Goal: Information Seeking & Learning: Find specific fact

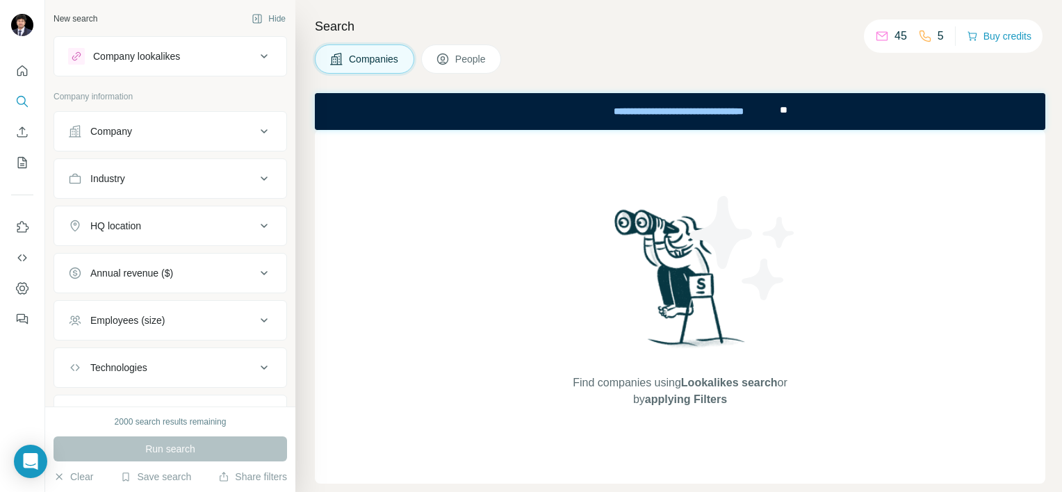
click at [192, 130] on div "Company" at bounding box center [162, 131] width 188 height 14
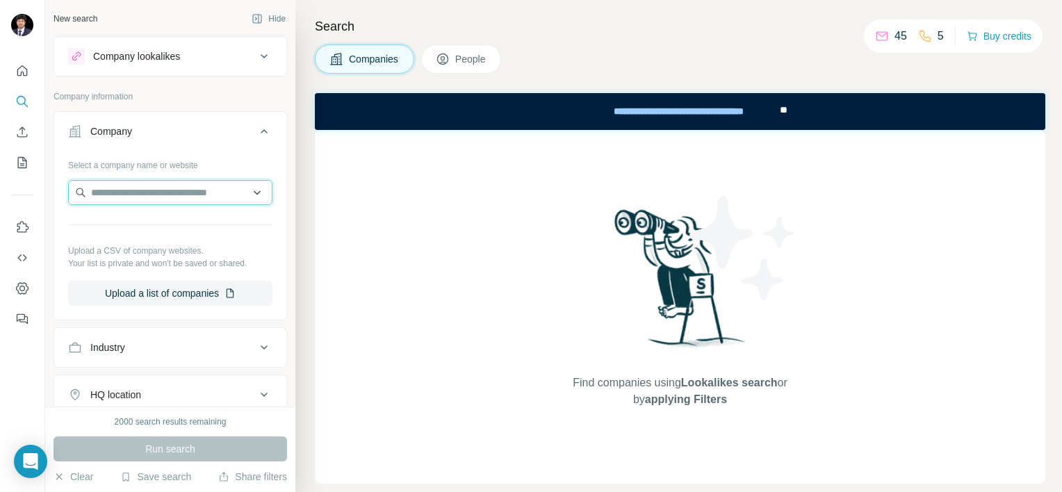
click at [172, 193] on input "text" at bounding box center [170, 192] width 204 height 25
click at [434, 207] on div "Find companies using Lookalikes search or by applying Filters" at bounding box center [680, 307] width 731 height 354
click at [356, 172] on div "Find companies using Lookalikes search or by applying Filters" at bounding box center [680, 307] width 731 height 354
click at [137, 196] on input "text" at bounding box center [170, 192] width 204 height 25
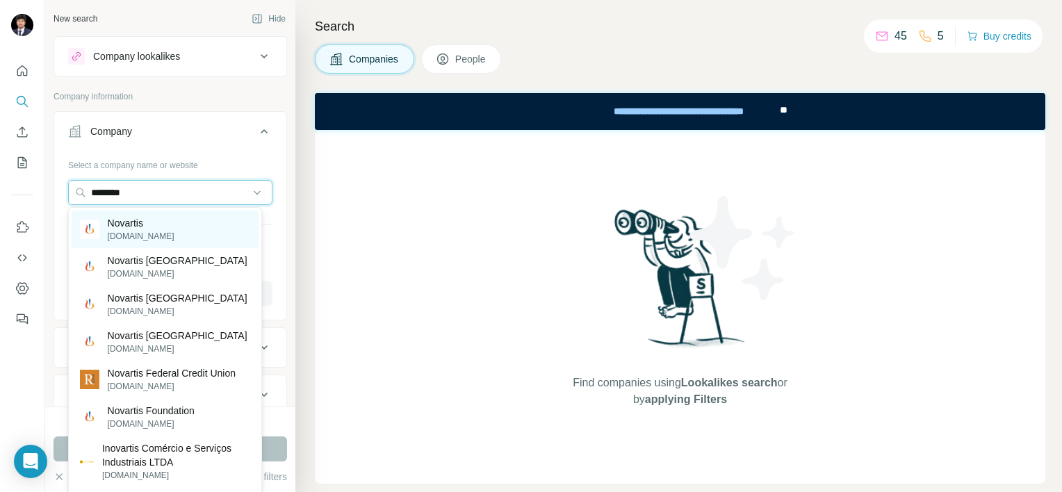
type input "********"
click at [139, 225] on p "Novartis" at bounding box center [141, 223] width 67 height 14
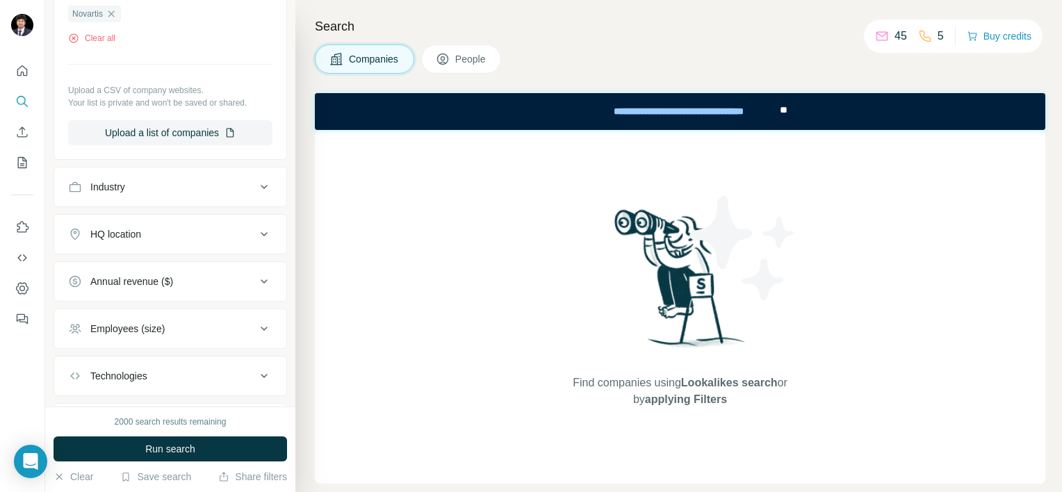
scroll to position [278, 0]
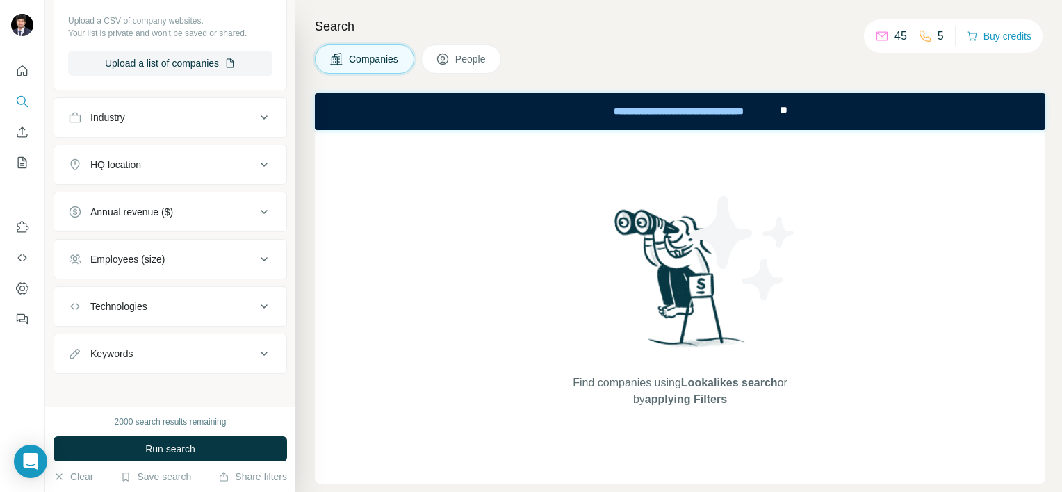
click at [460, 58] on span "People" at bounding box center [471, 59] width 32 height 14
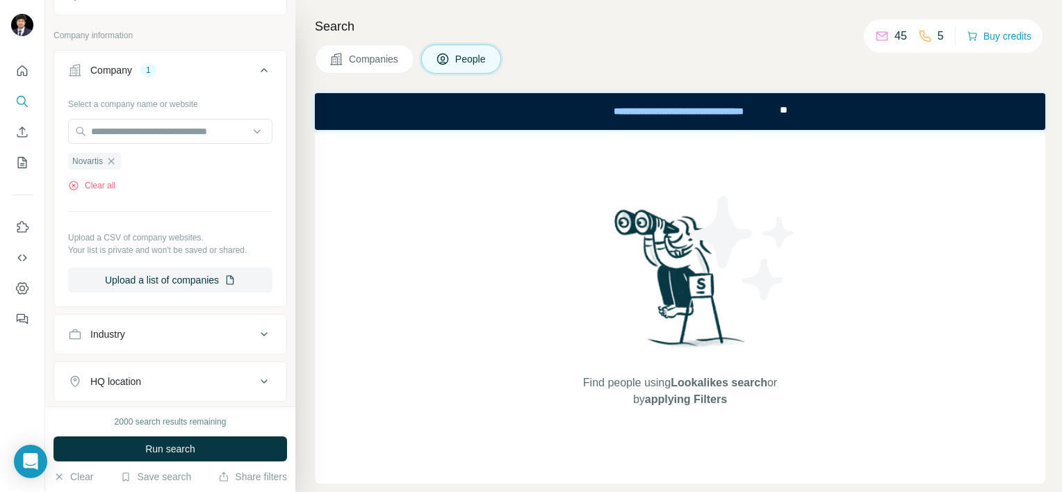
click at [349, 60] on span "Companies" at bounding box center [374, 59] width 51 height 14
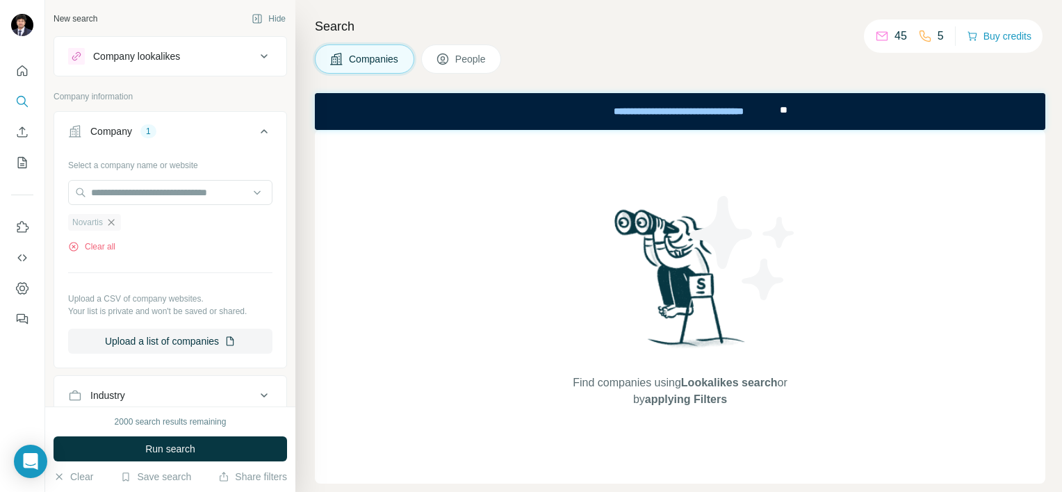
click at [111, 220] on icon "button" at bounding box center [111, 222] width 11 height 11
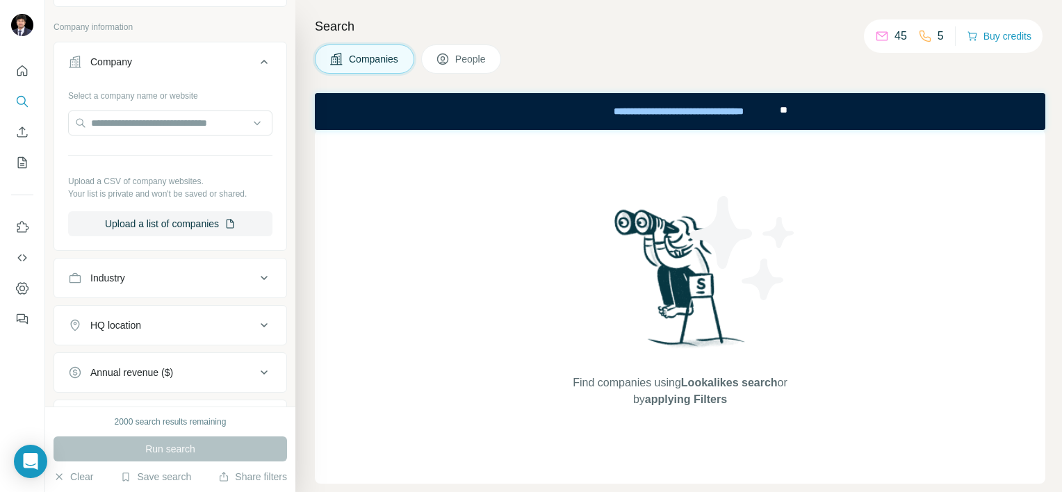
scroll to position [139, 0]
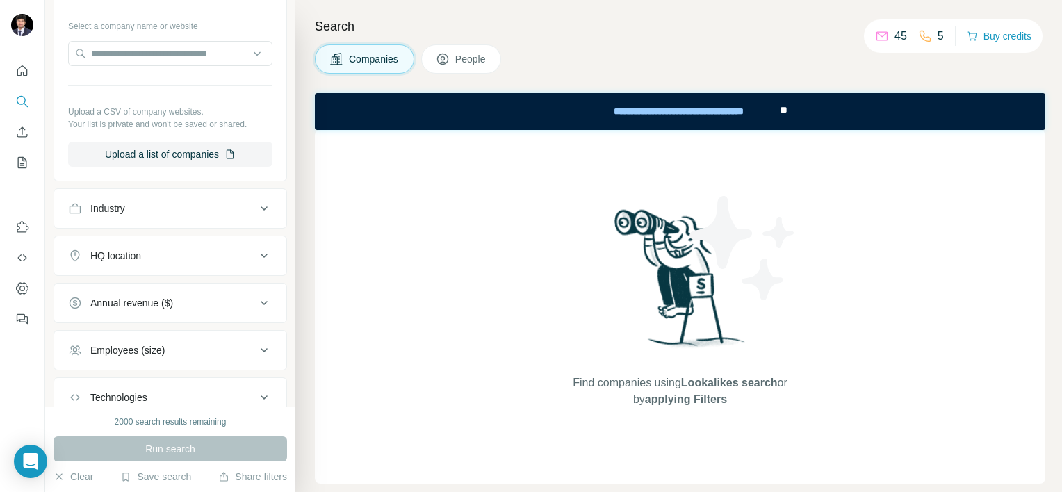
click at [256, 209] on icon at bounding box center [264, 208] width 17 height 17
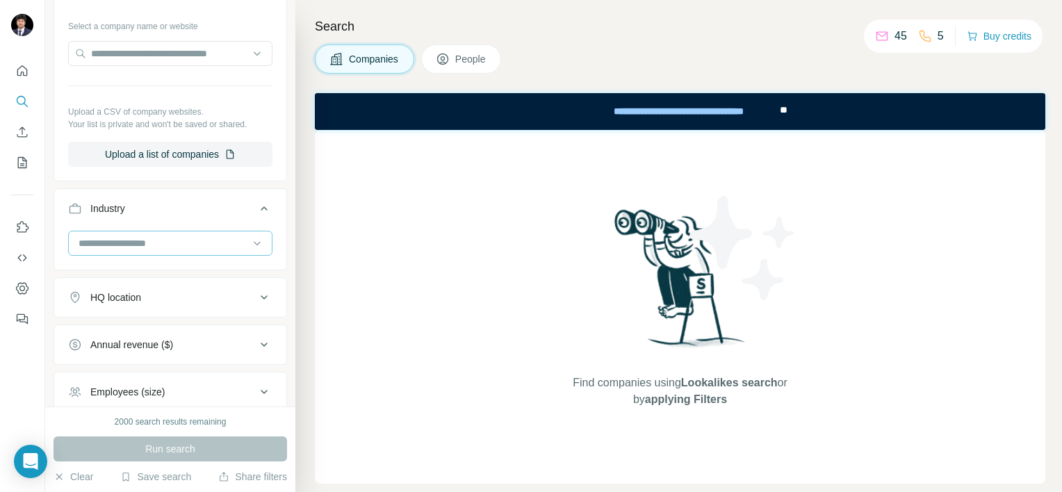
click at [222, 247] on input at bounding box center [163, 243] width 172 height 15
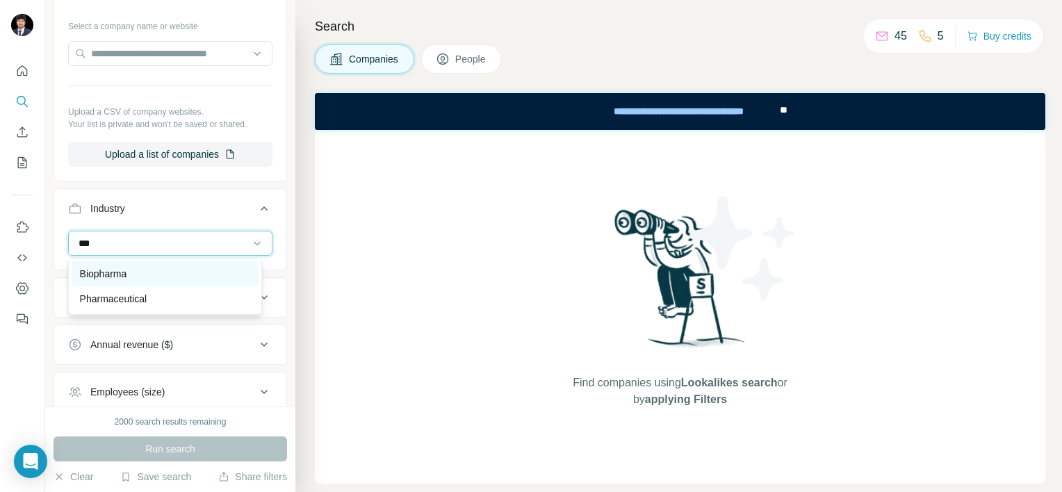
type input "***"
click at [117, 273] on p "Biopharma" at bounding box center [103, 274] width 47 height 14
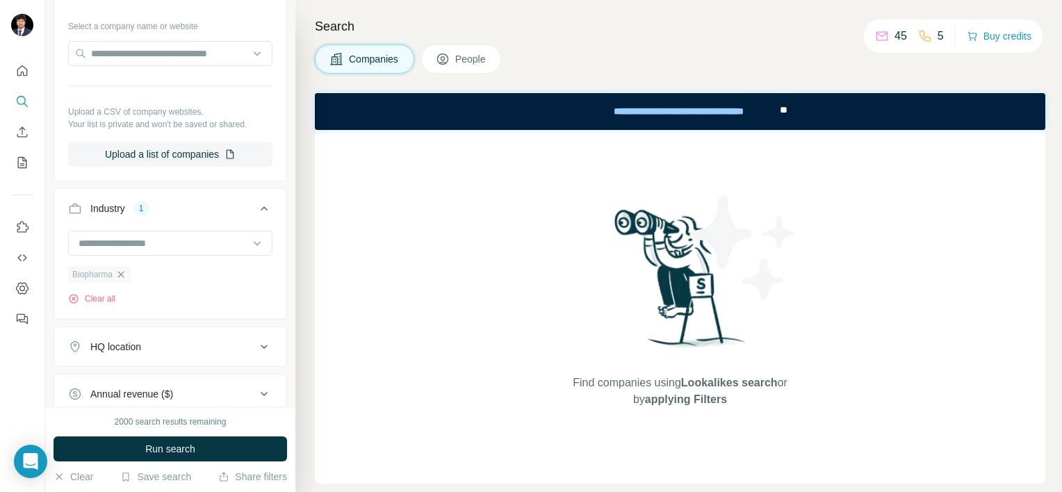
click at [120, 275] on icon "button" at bounding box center [121, 274] width 6 height 6
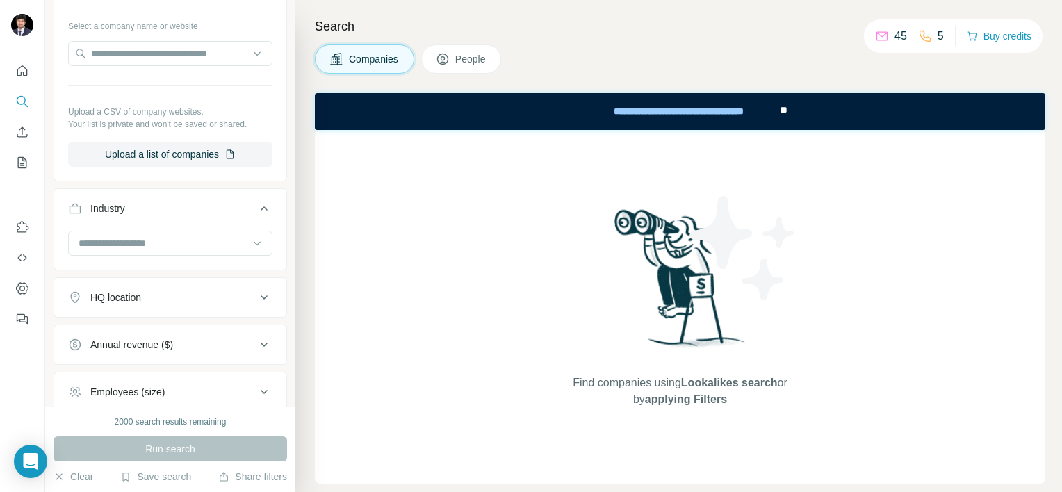
click at [446, 59] on icon at bounding box center [443, 59] width 14 height 14
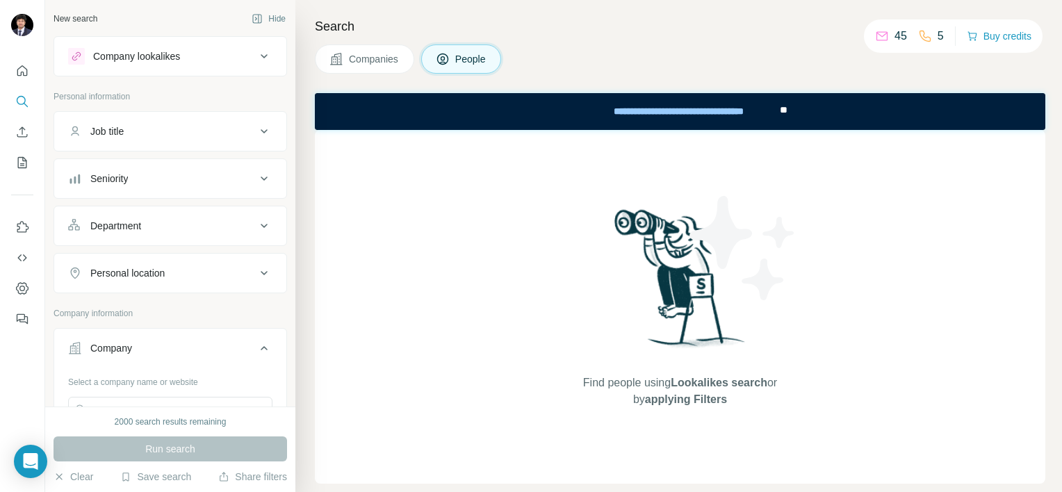
click at [256, 133] on icon at bounding box center [264, 131] width 17 height 17
